Goal: Find specific page/section: Find specific page/section

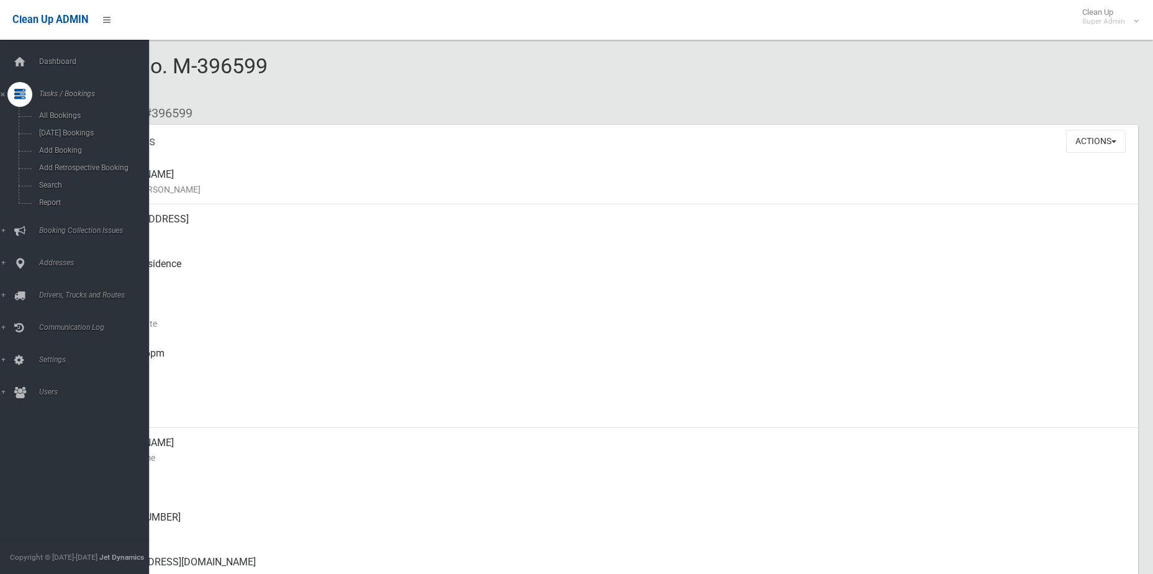
scroll to position [186, 0]
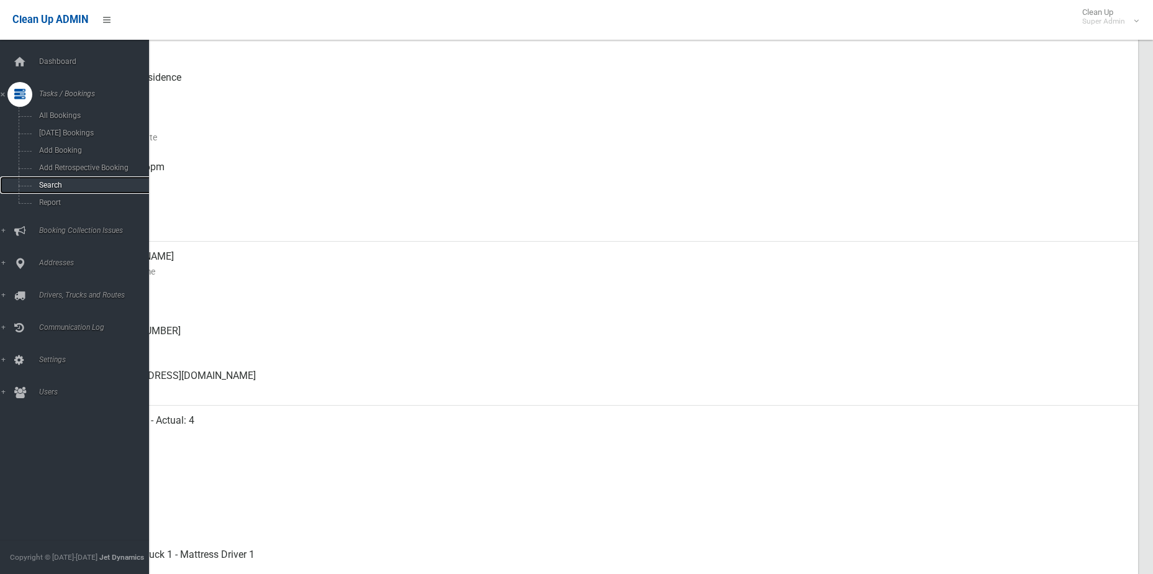
click at [61, 188] on span "Search" at bounding box center [91, 185] width 112 height 9
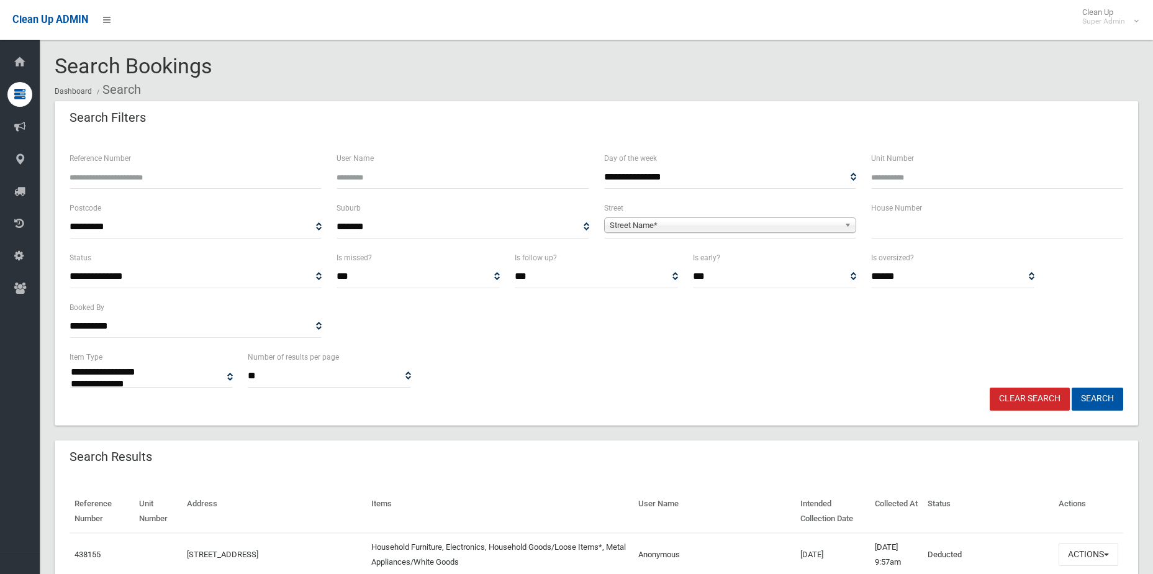
select select
click at [825, 225] on span "Street Name*" at bounding box center [725, 225] width 230 height 15
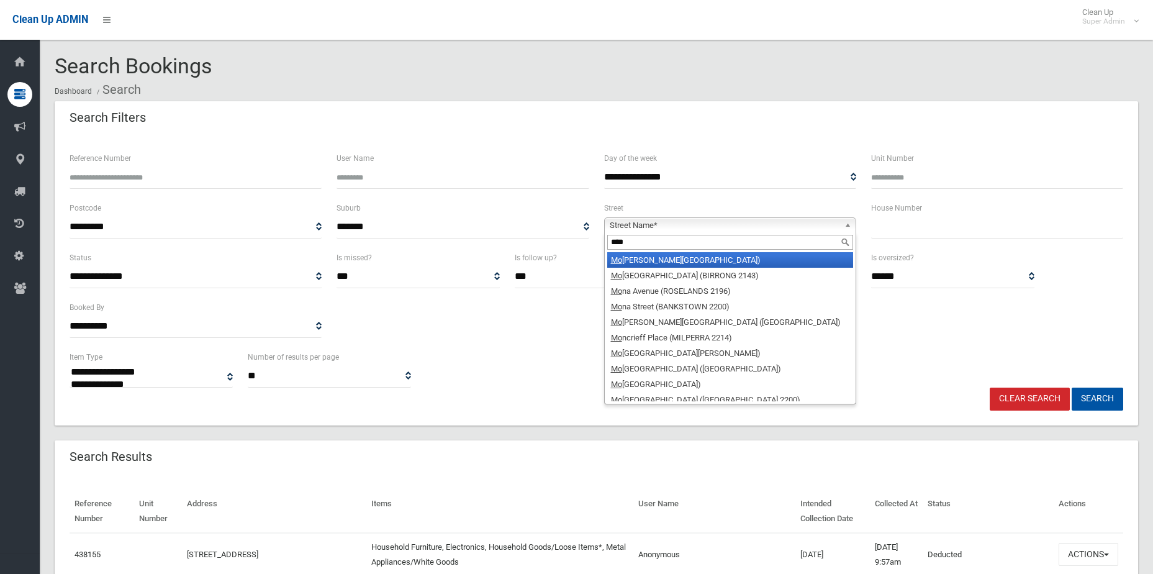
type input "*****"
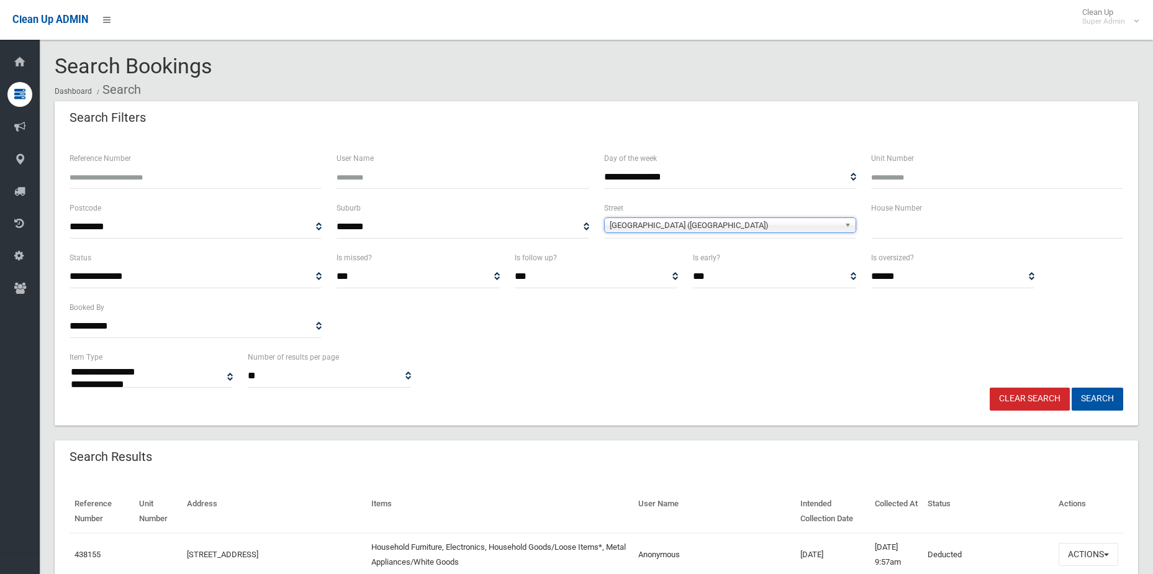
click at [1072, 388] on button "Search" at bounding box center [1098, 399] width 52 height 23
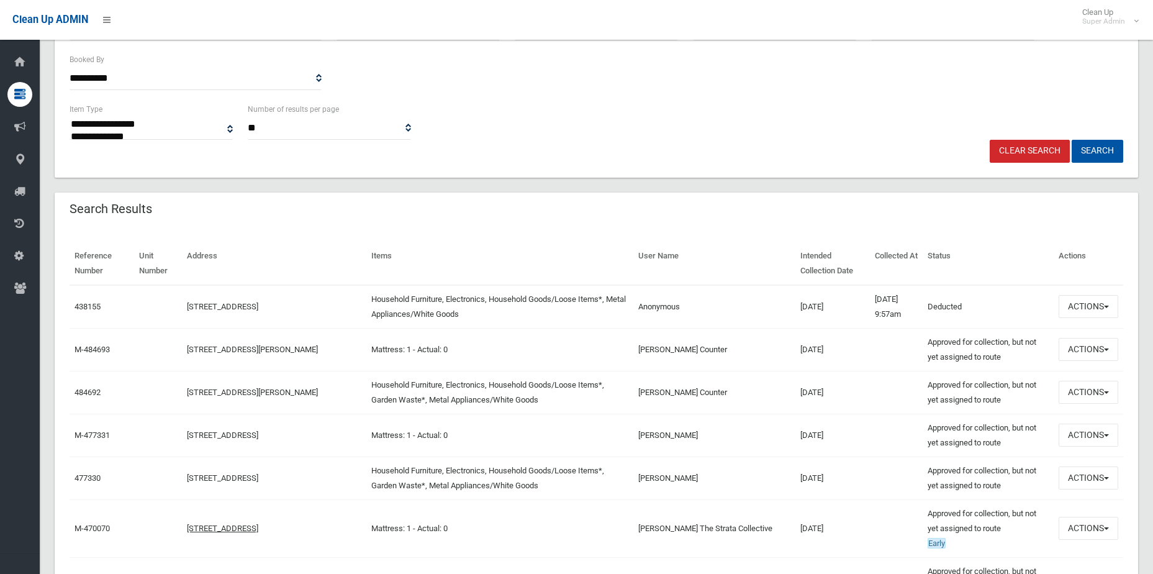
scroll to position [248, 0]
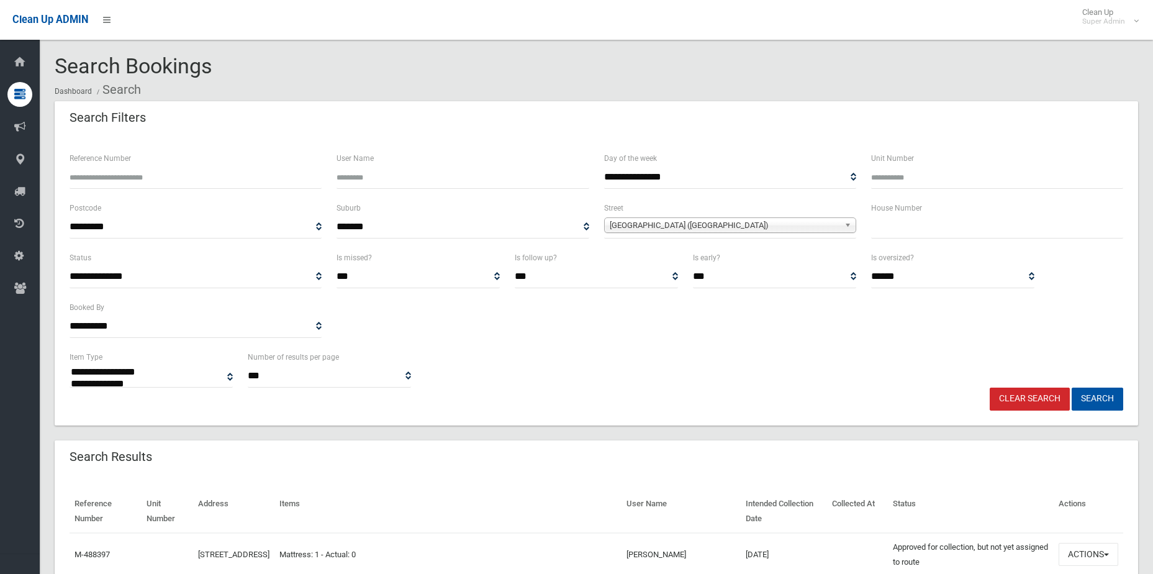
select select
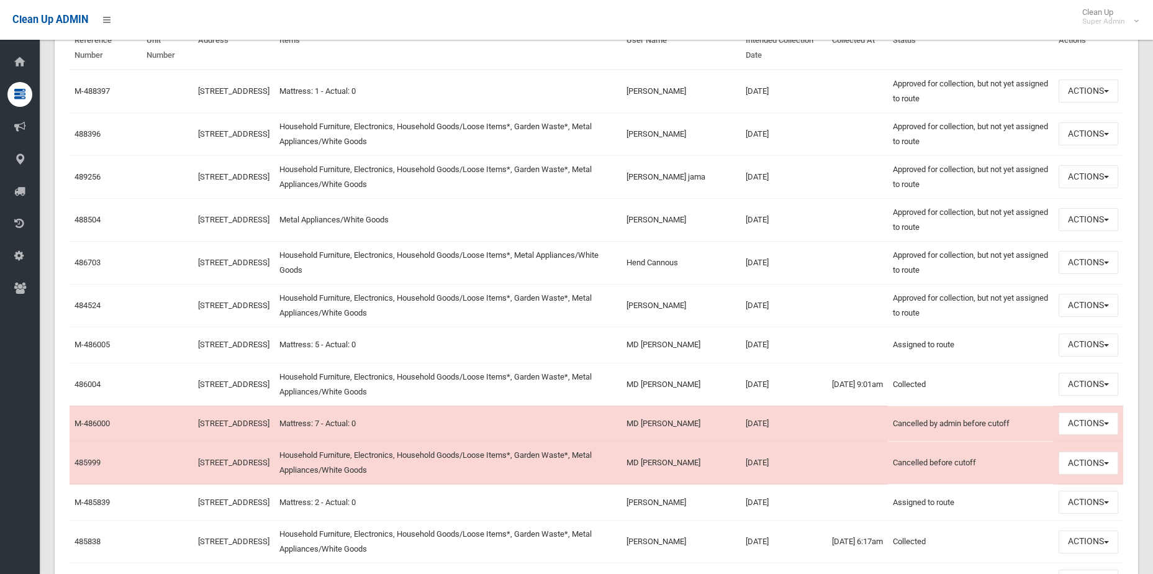
scroll to position [559, 0]
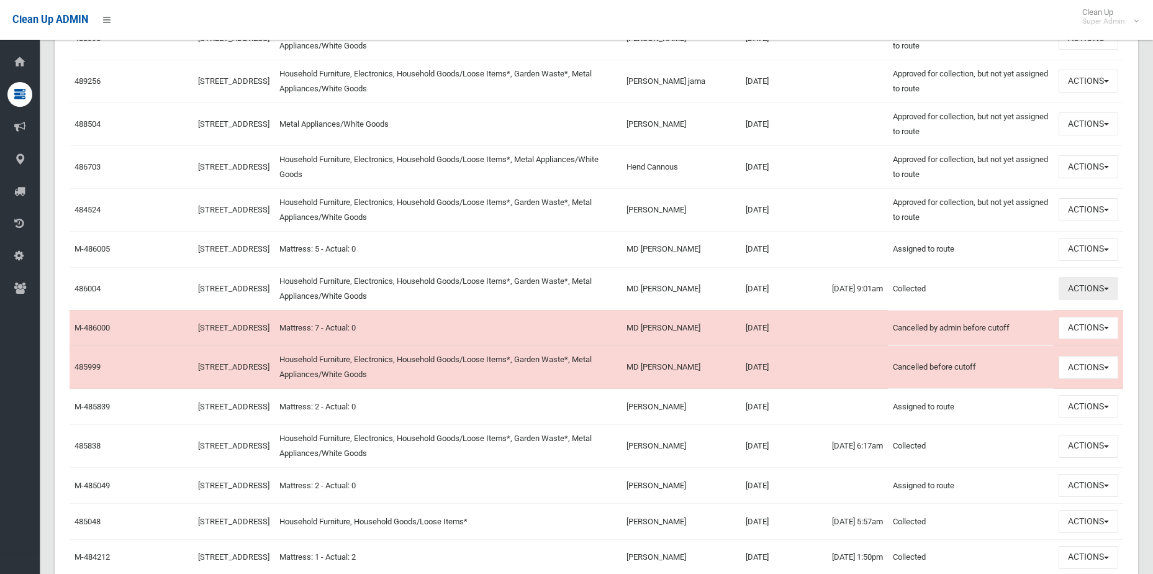
click at [1087, 293] on button "Actions" at bounding box center [1089, 288] width 60 height 23
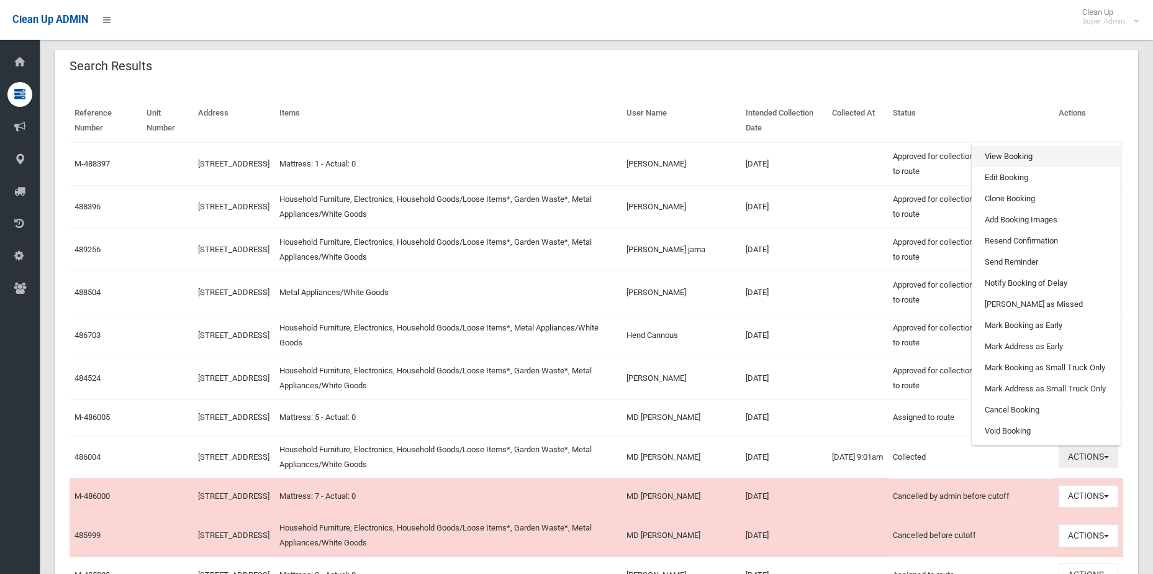
scroll to position [373, 0]
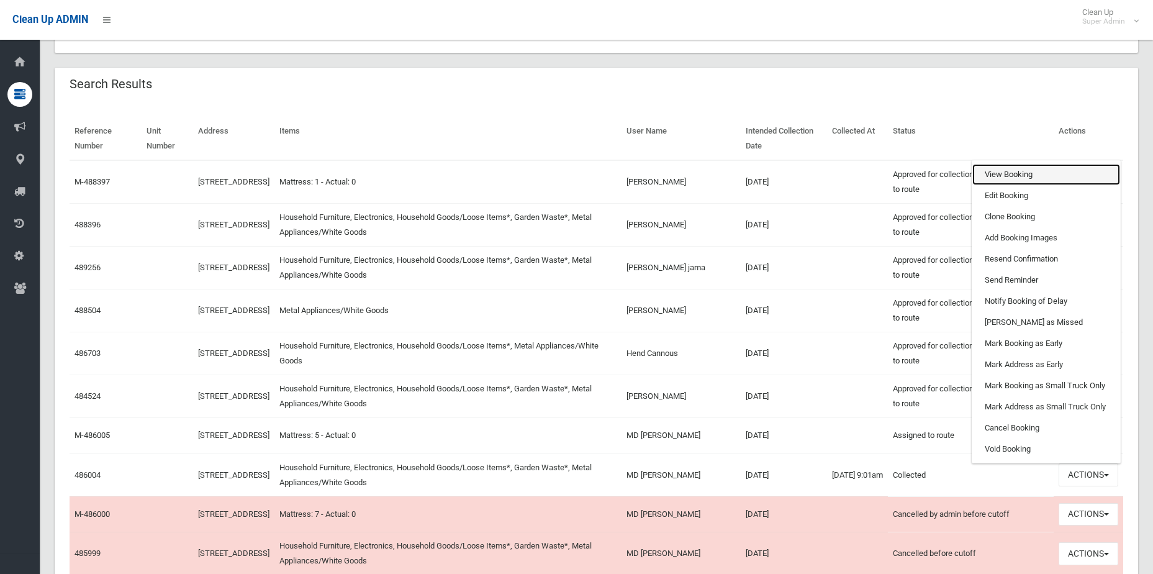
click at [1025, 185] on link "View Booking" at bounding box center [1047, 174] width 148 height 21
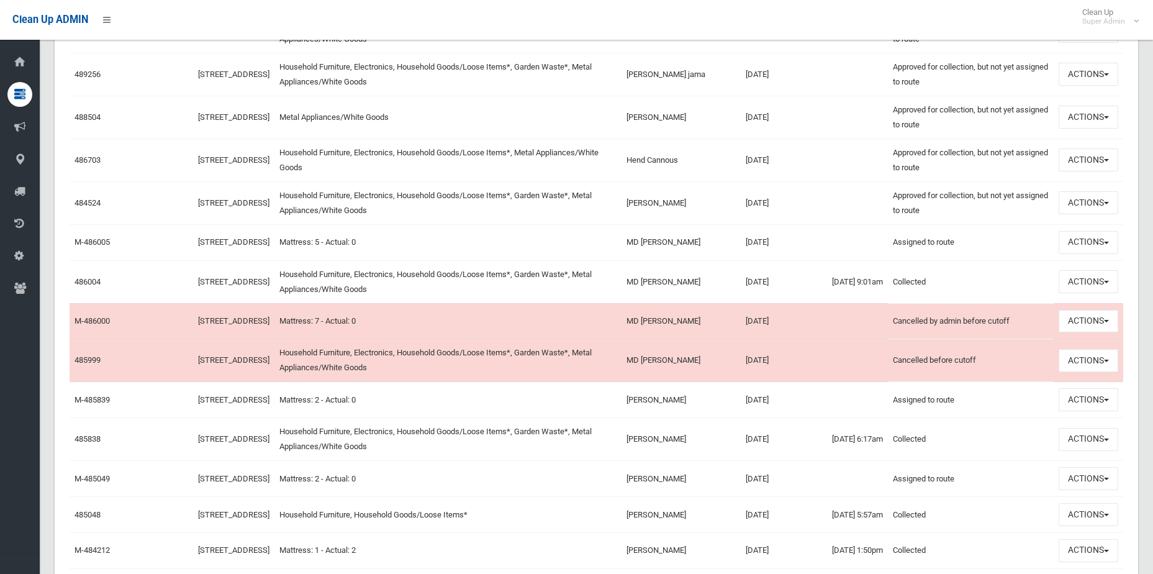
scroll to position [621, 0]
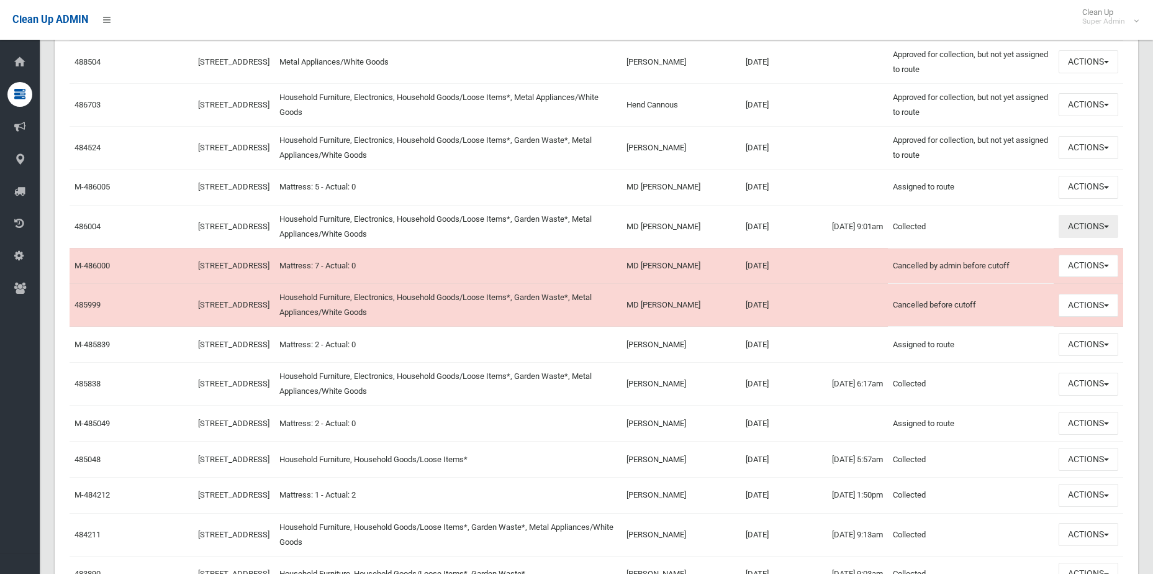
click at [1103, 232] on button "Actions" at bounding box center [1089, 226] width 60 height 23
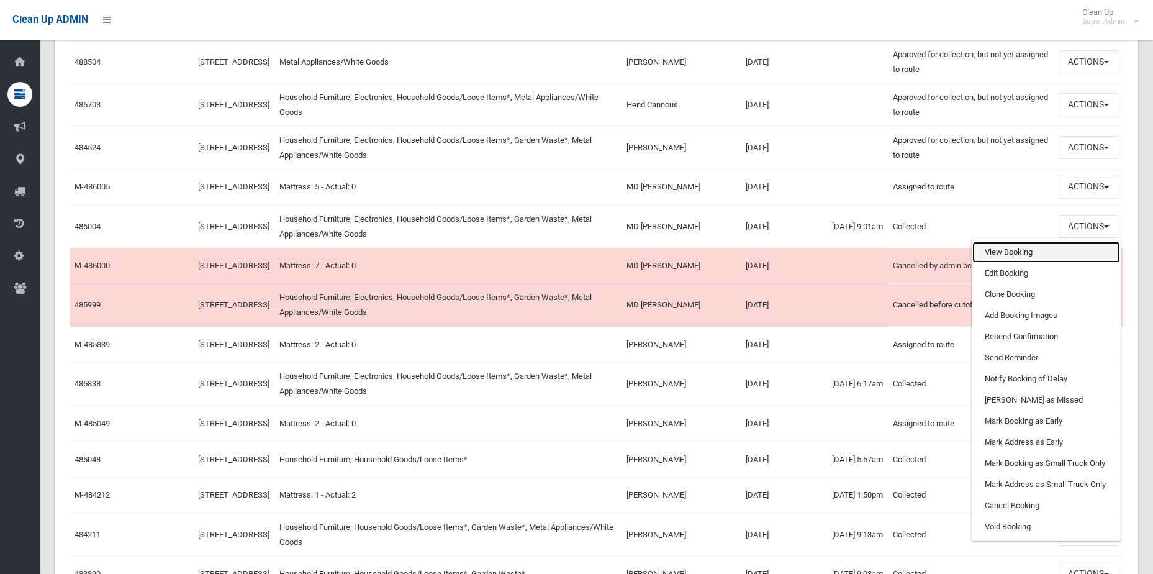
click at [1050, 261] on link "View Booking" at bounding box center [1047, 252] width 148 height 21
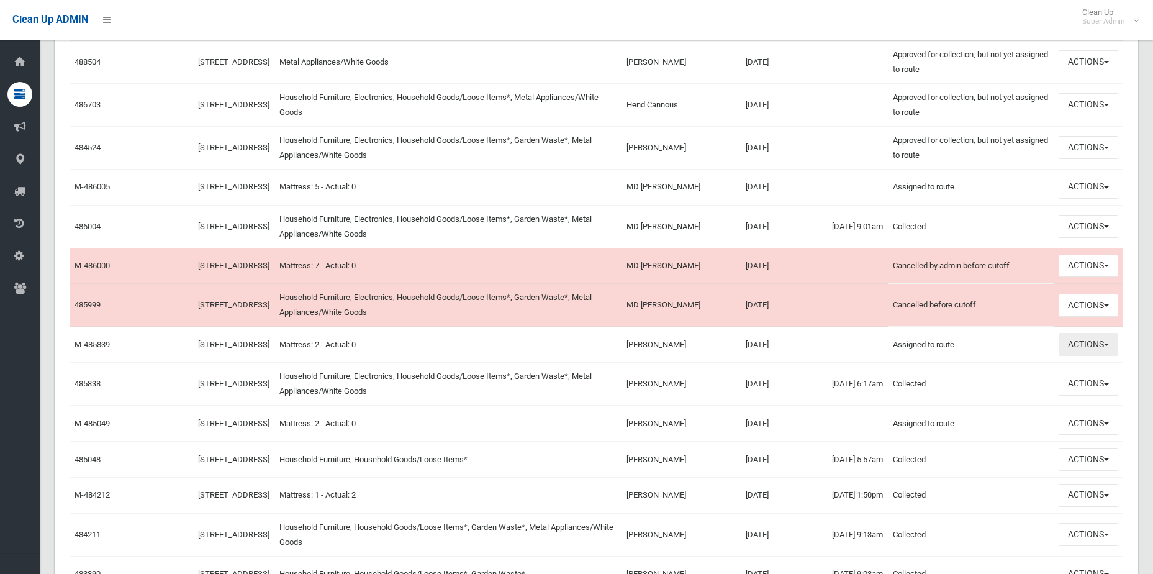
click at [1089, 356] on button "Actions" at bounding box center [1089, 344] width 60 height 23
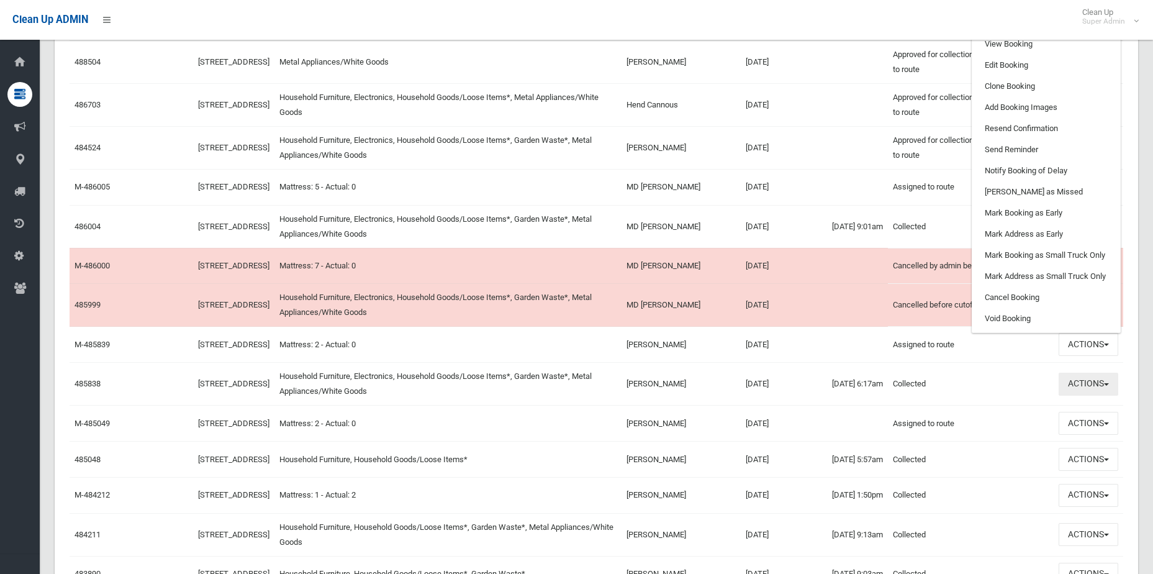
click at [1094, 396] on button "Actions" at bounding box center [1089, 384] width 60 height 23
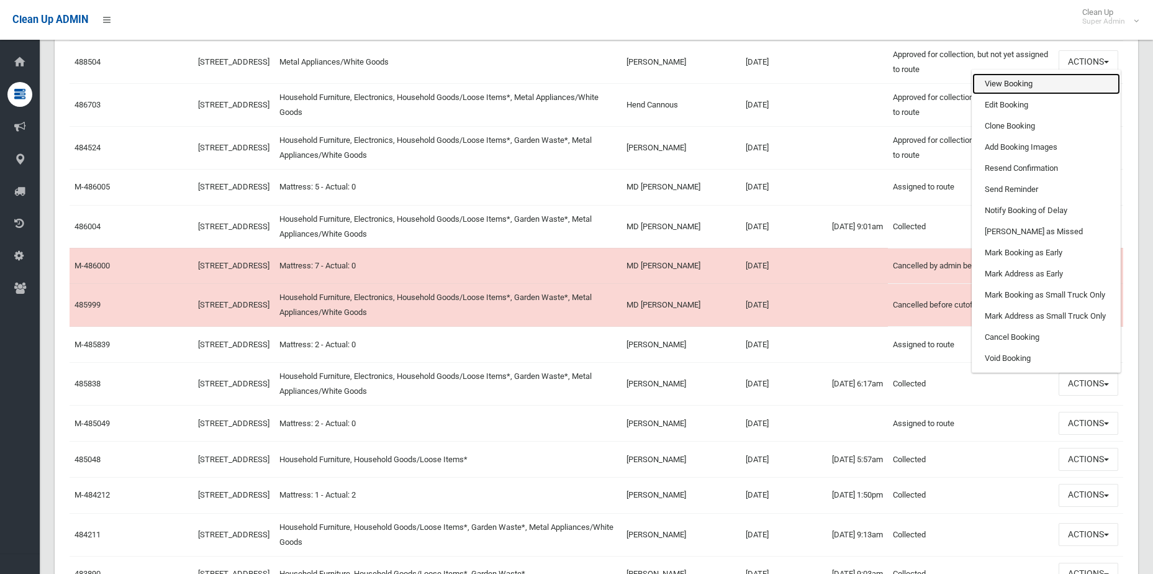
click at [1030, 94] on link "View Booking" at bounding box center [1047, 83] width 148 height 21
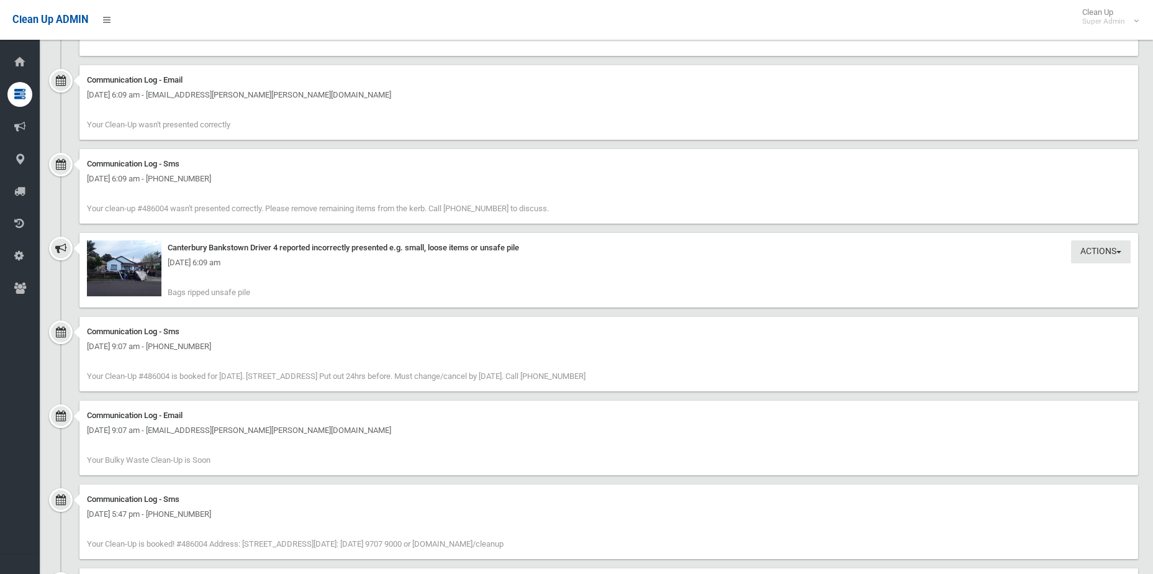
scroll to position [1427, 0]
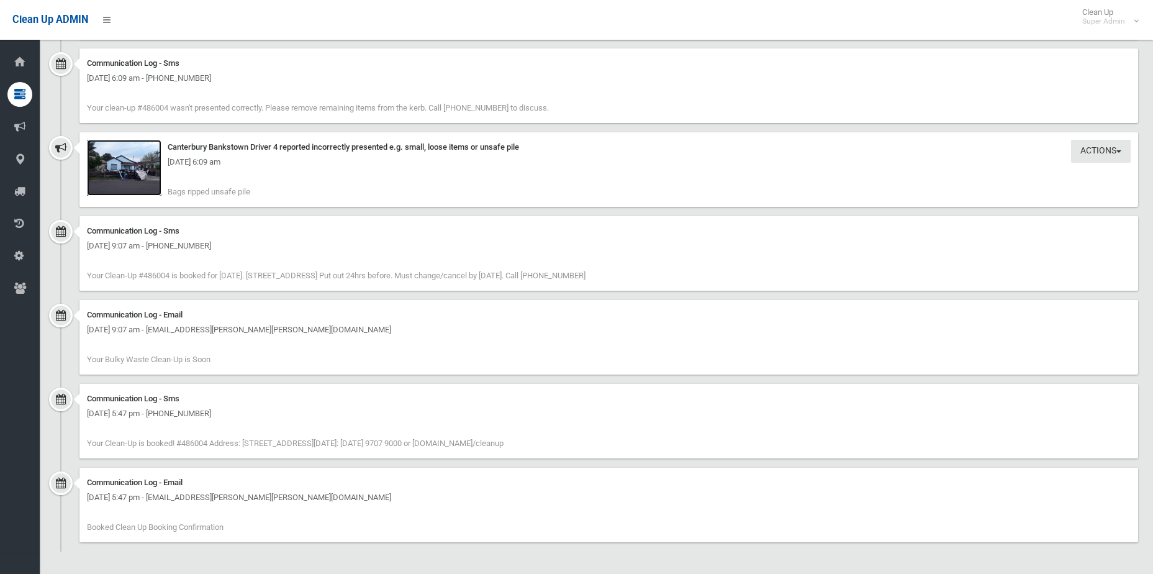
click at [134, 176] on img at bounding box center [124, 168] width 75 height 56
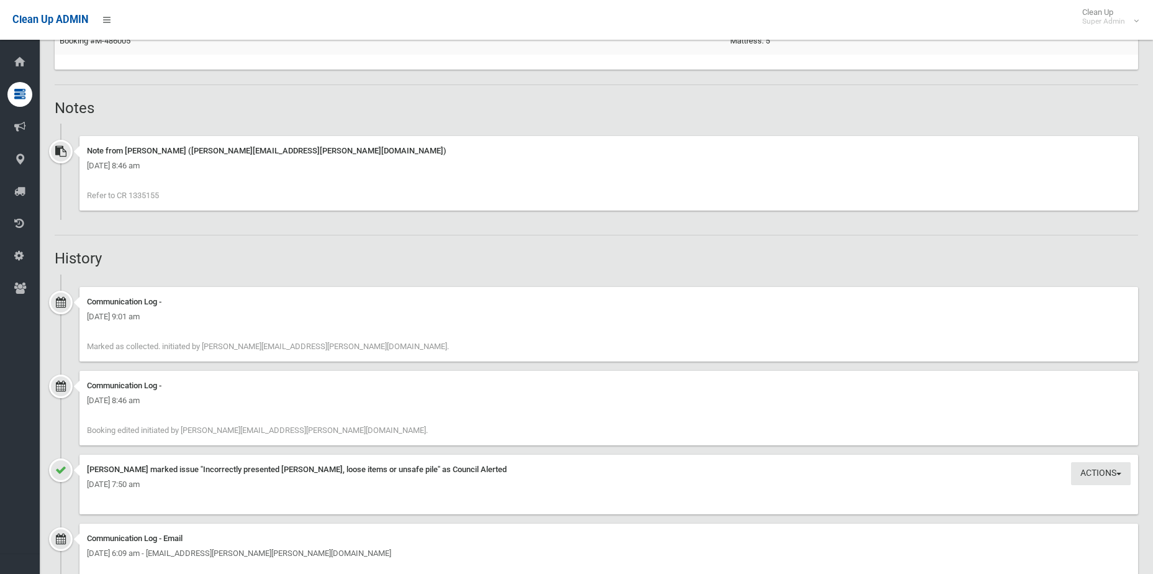
scroll to position [1179, 0]
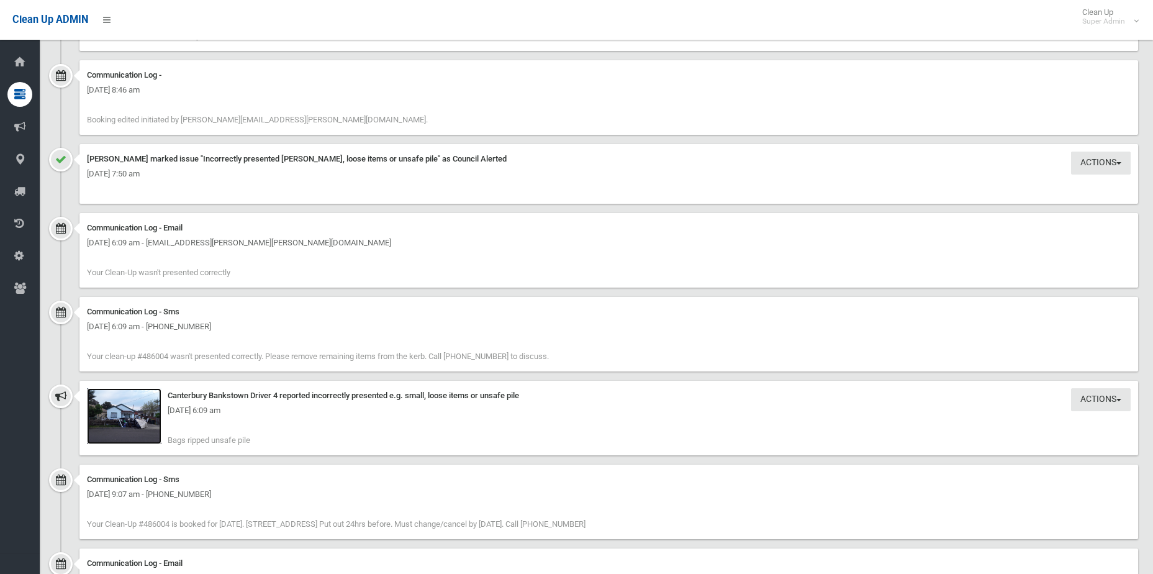
click at [117, 425] on img at bounding box center [124, 416] width 75 height 56
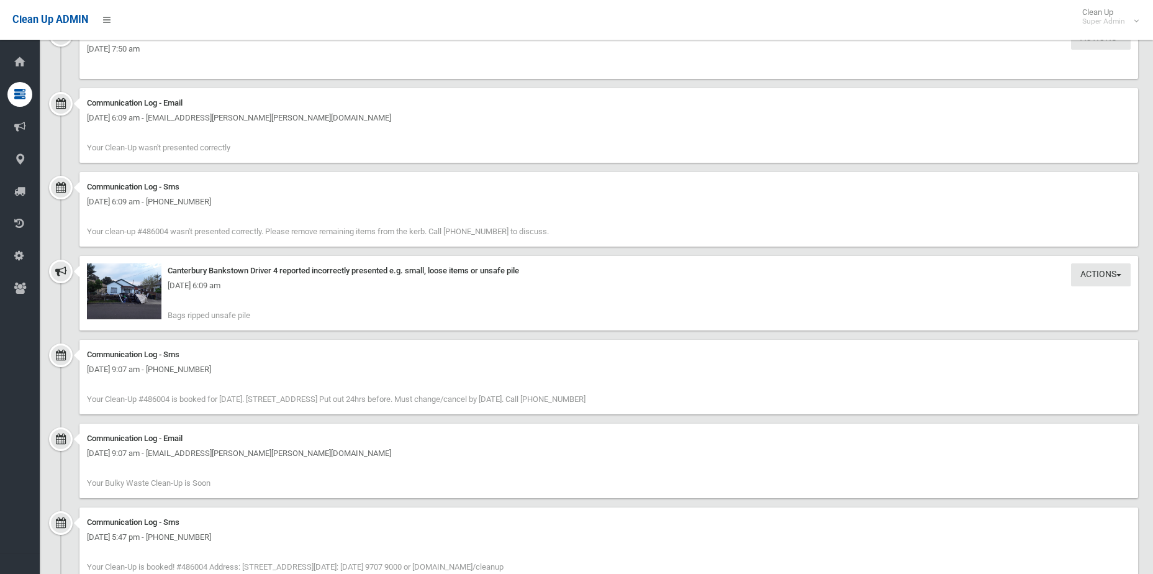
scroll to position [1304, 0]
click at [145, 304] on img at bounding box center [124, 291] width 75 height 56
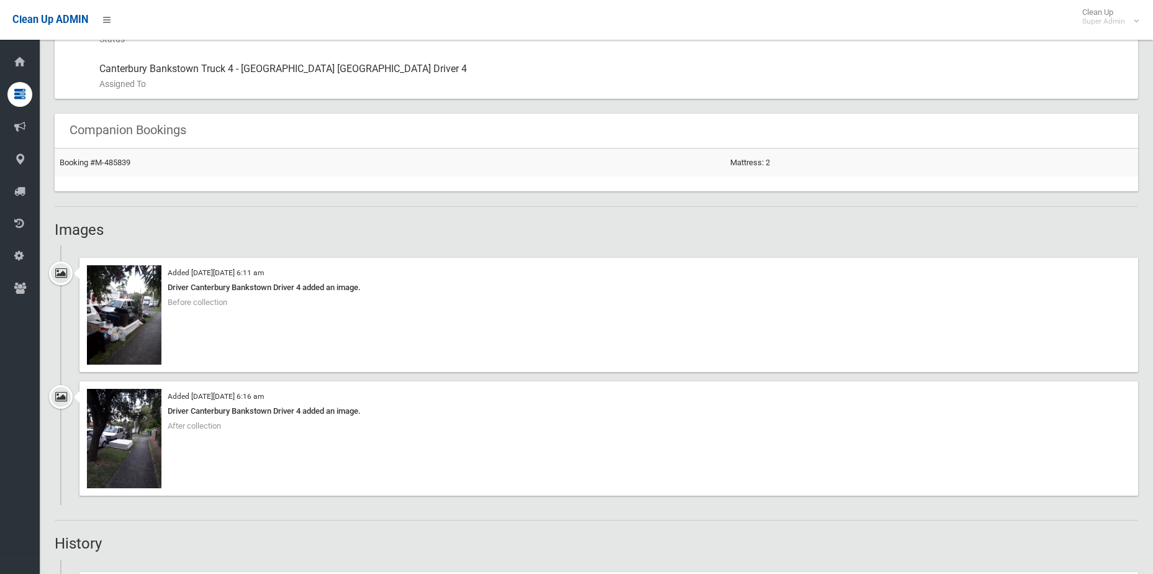
scroll to position [807, 0]
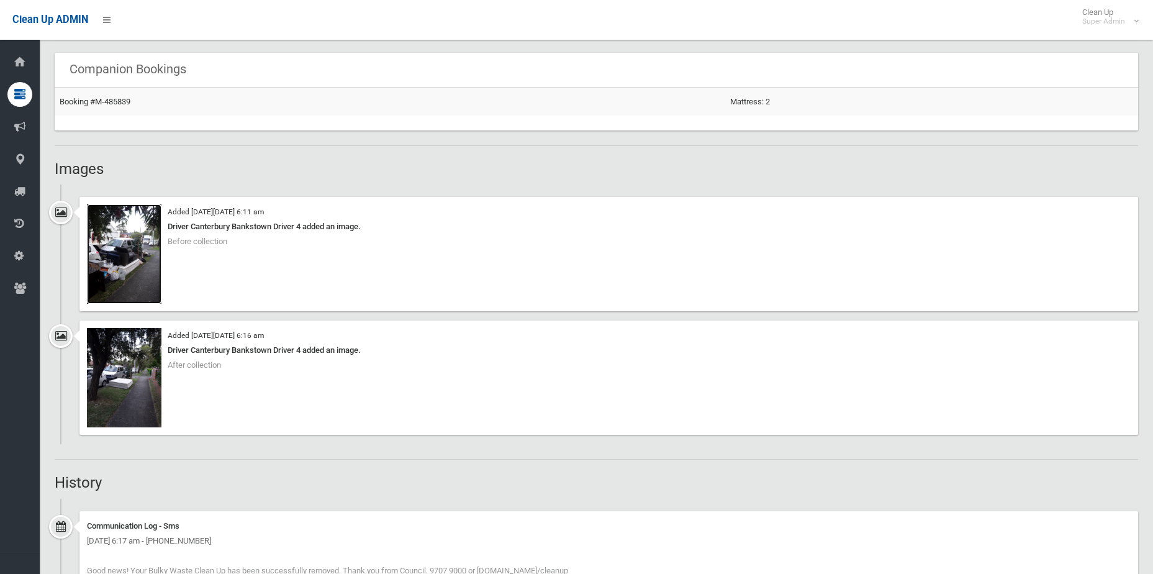
click at [127, 281] on img at bounding box center [124, 253] width 75 height 99
click at [129, 374] on img at bounding box center [124, 377] width 75 height 99
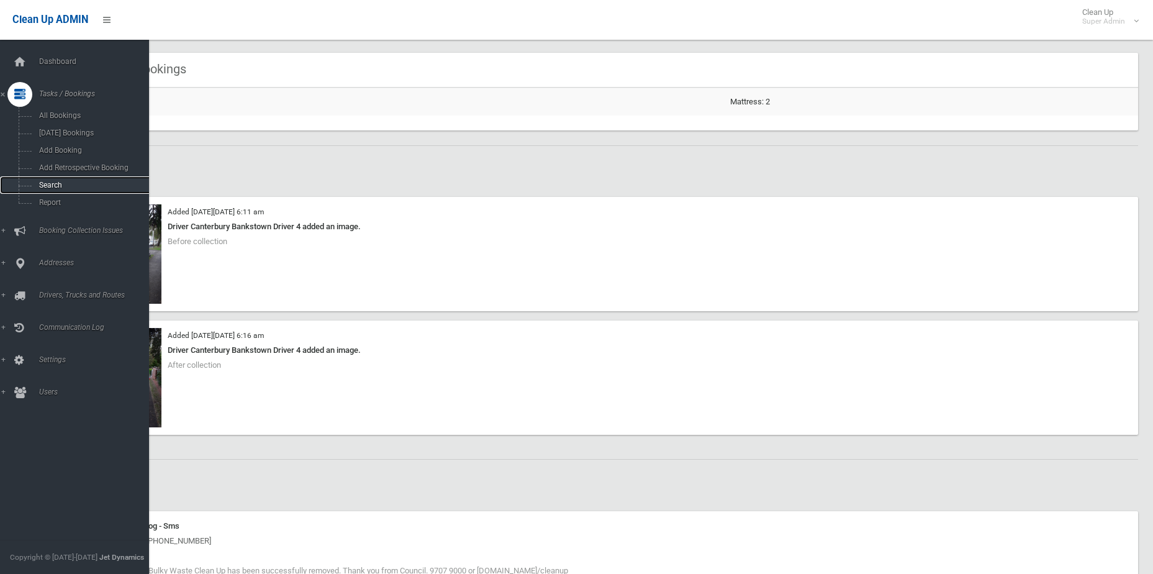
click at [48, 187] on span "Search" at bounding box center [91, 185] width 112 height 9
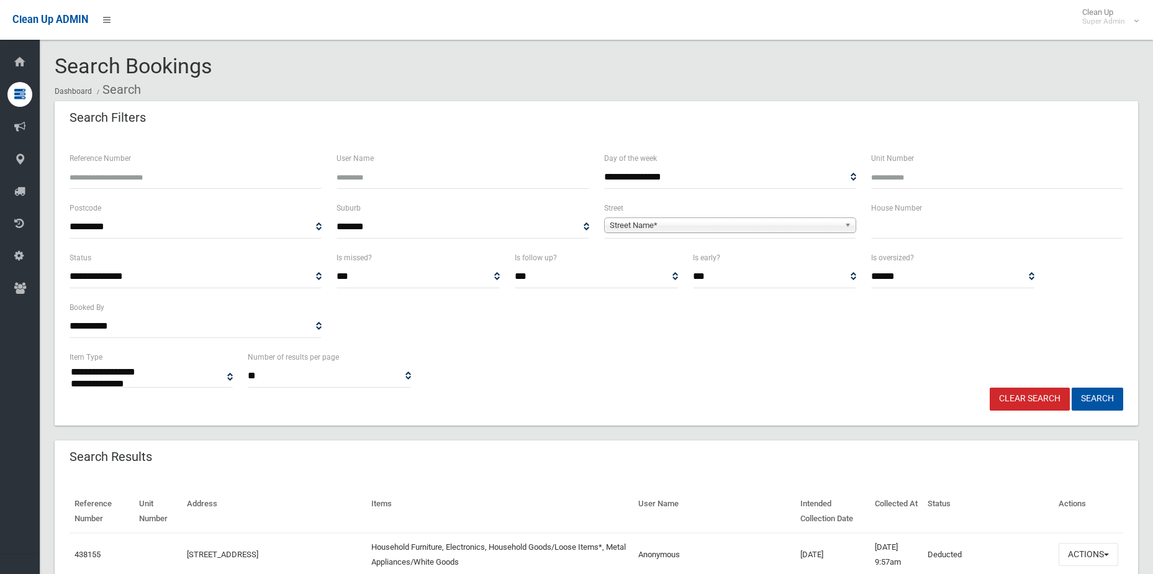
select select
click at [252, 179] on input "Reference Number" at bounding box center [196, 177] width 252 height 23
type input "******"
click at [1072, 388] on button "Search" at bounding box center [1098, 399] width 52 height 23
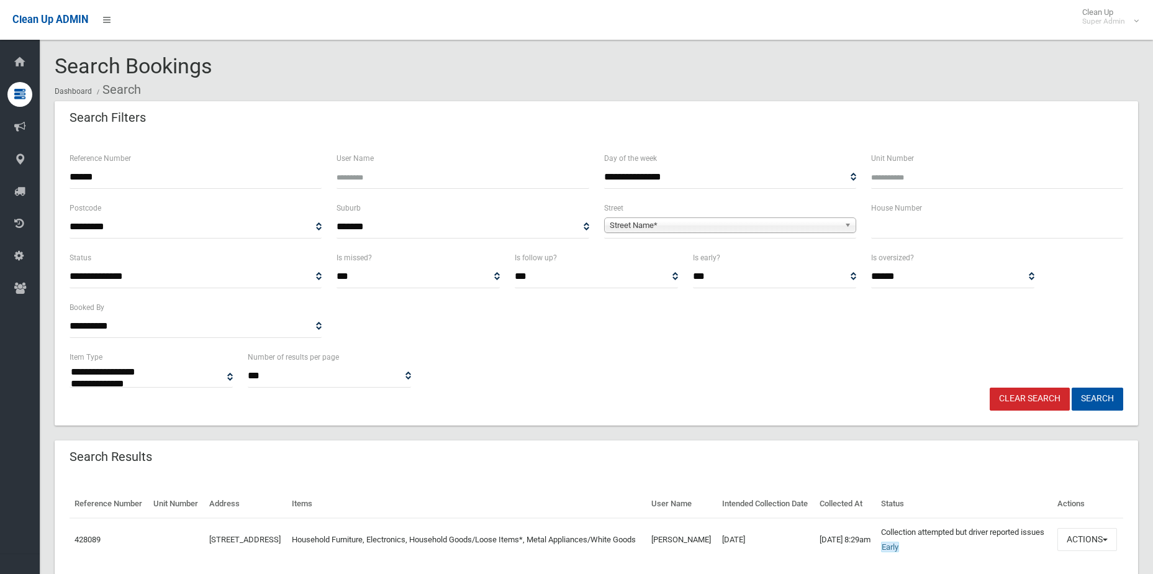
select select
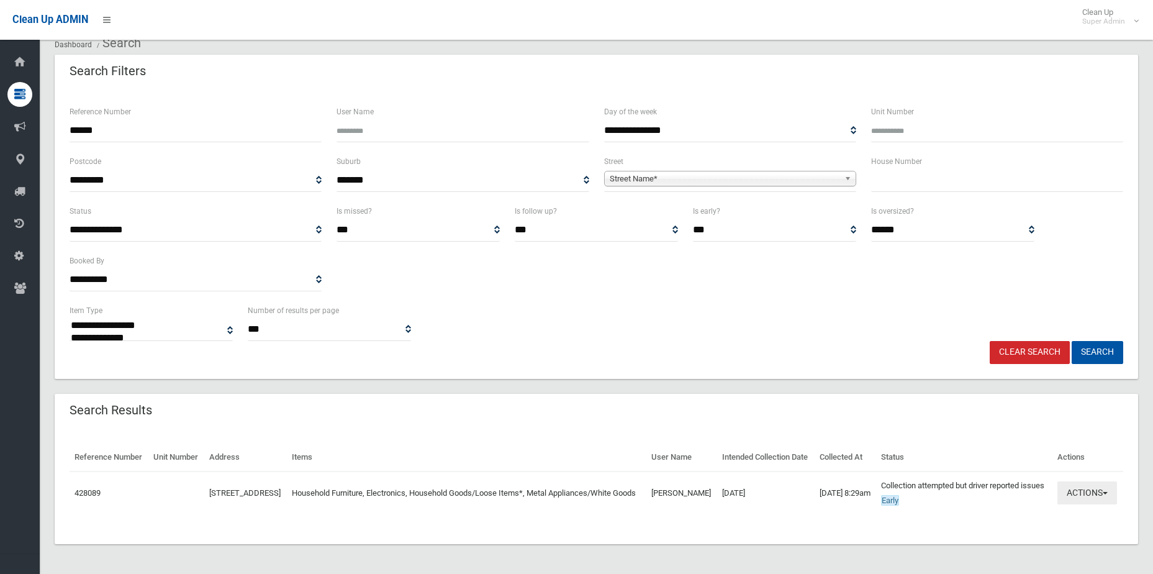
click at [1089, 483] on button "Actions" at bounding box center [1088, 492] width 60 height 23
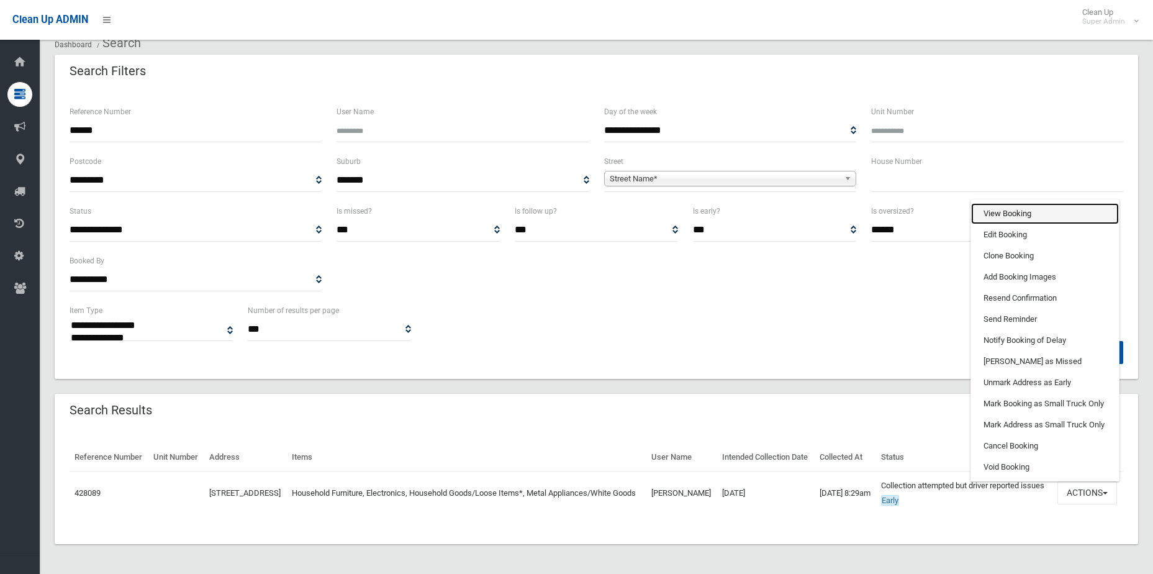
click at [1033, 203] on link "View Booking" at bounding box center [1045, 213] width 148 height 21
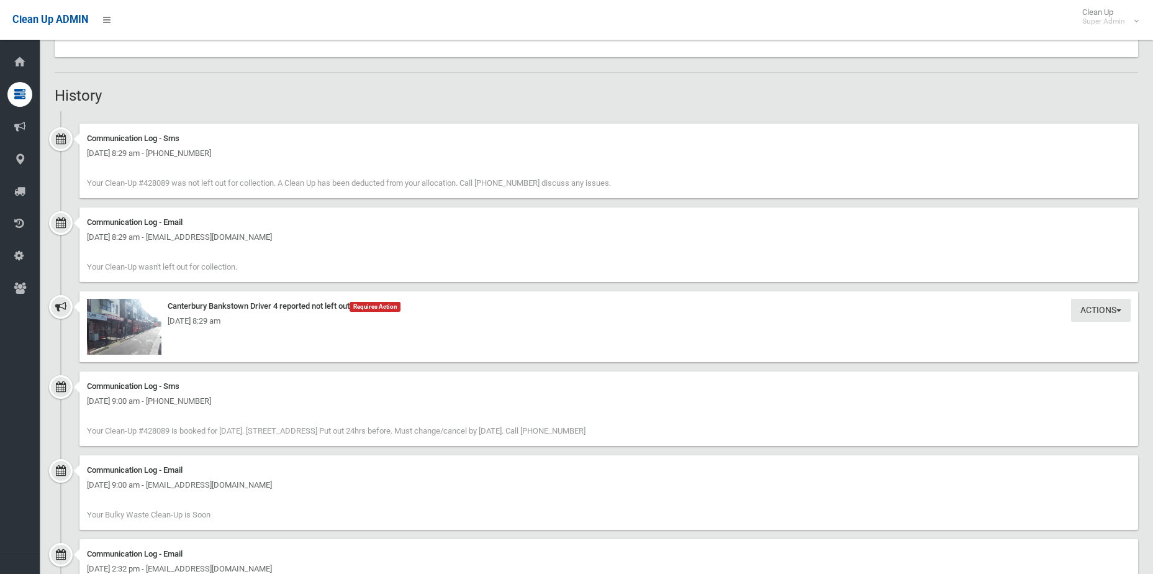
scroll to position [869, 0]
click at [128, 345] on img at bounding box center [124, 323] width 75 height 56
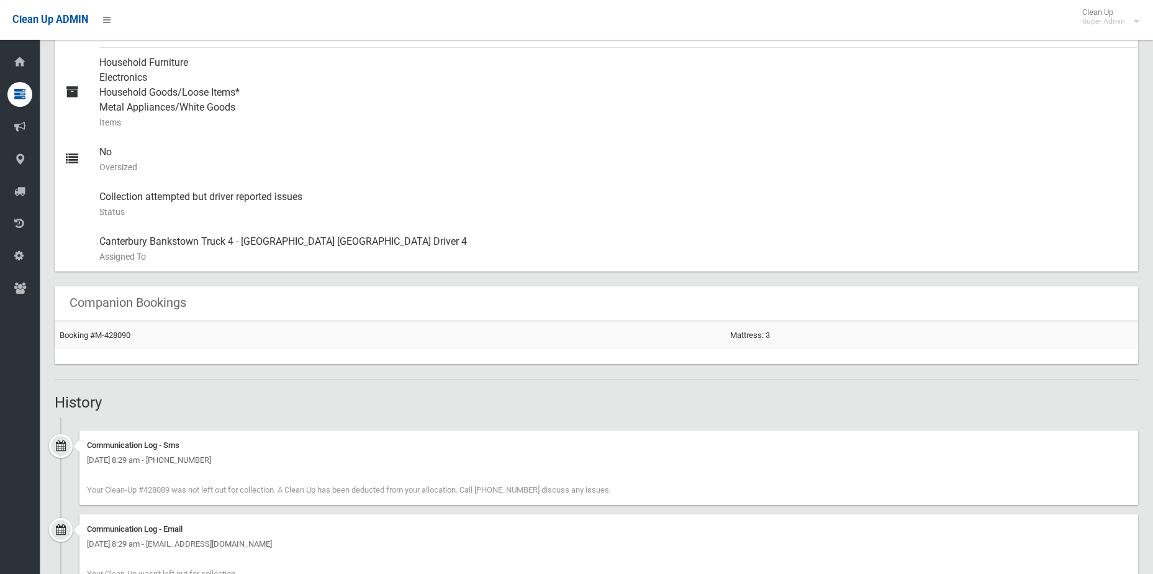
scroll to position [932, 0]
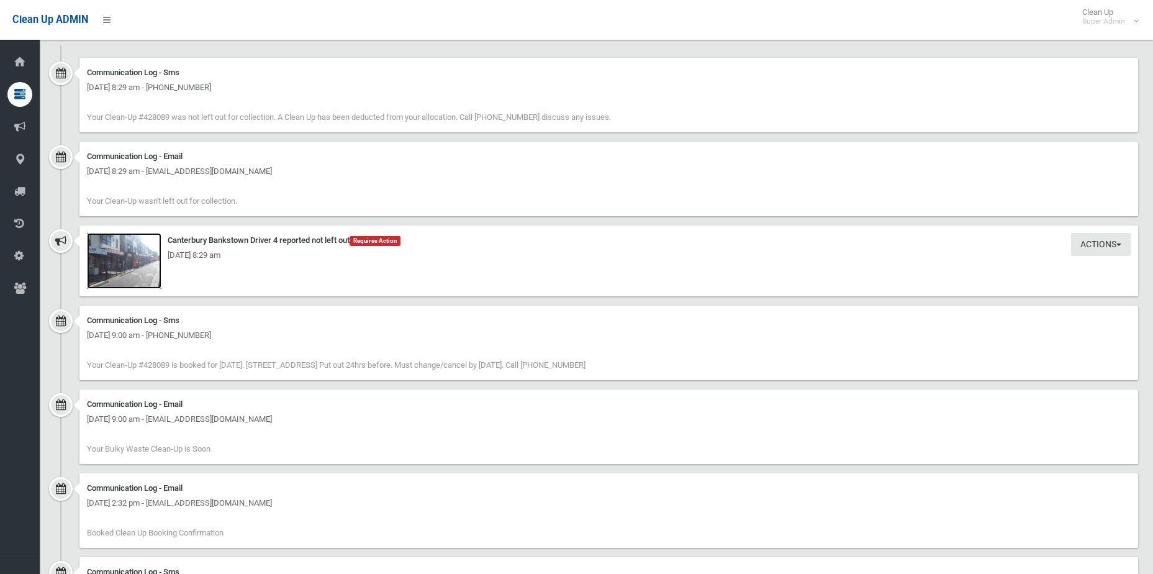
click at [97, 266] on img at bounding box center [124, 261] width 75 height 56
